Goal: Information Seeking & Learning: Learn about a topic

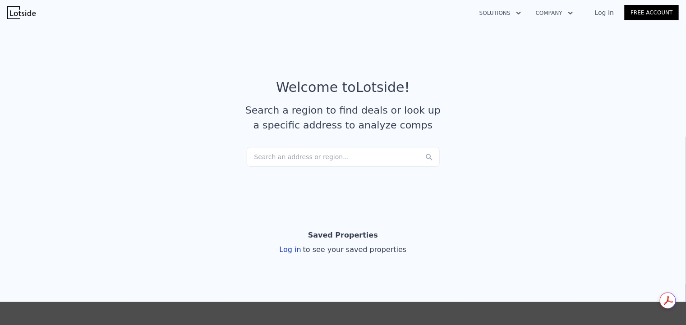
click at [284, 160] on div "Search an address or region..." at bounding box center [343, 157] width 193 height 20
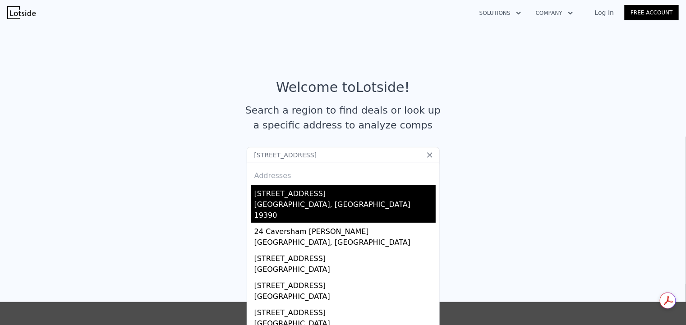
type input "[STREET_ADDRESS]"
click at [337, 207] on div "[GEOGRAPHIC_DATA], [GEOGRAPHIC_DATA] 19390" at bounding box center [344, 210] width 181 height 23
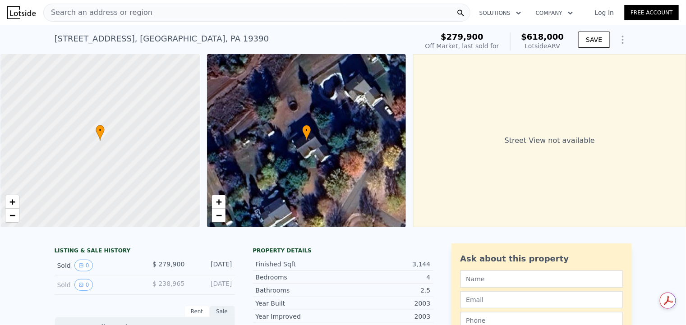
click at [100, 134] on span "•" at bounding box center [100, 130] width 9 height 8
click at [309, 140] on icon at bounding box center [306, 133] width 9 height 16
click at [358, 106] on div "• + −" at bounding box center [306, 140] width 199 height 173
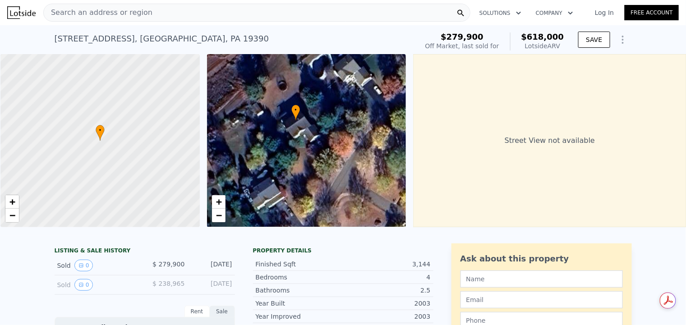
drag, startPoint x: 322, startPoint y: 159, endPoint x: 323, endPoint y: 137, distance: 22.1
click at [322, 138] on div "• + −" at bounding box center [306, 140] width 199 height 173
